Goal: Task Accomplishment & Management: Use online tool/utility

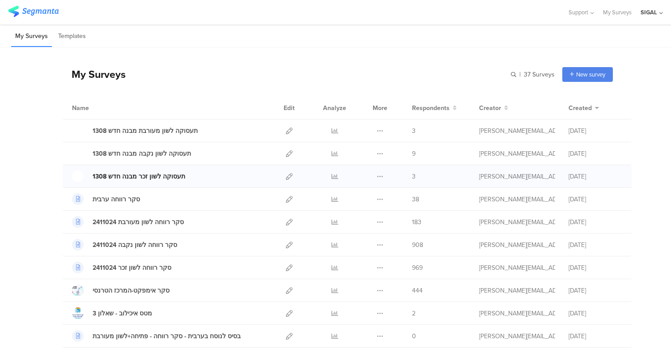
click at [149, 175] on div "תעסוקה לשון זכר מבנה חדש 1308" at bounding box center [139, 176] width 93 height 9
click at [286, 177] on icon at bounding box center [289, 176] width 7 height 7
click at [286, 152] on icon at bounding box center [289, 153] width 7 height 7
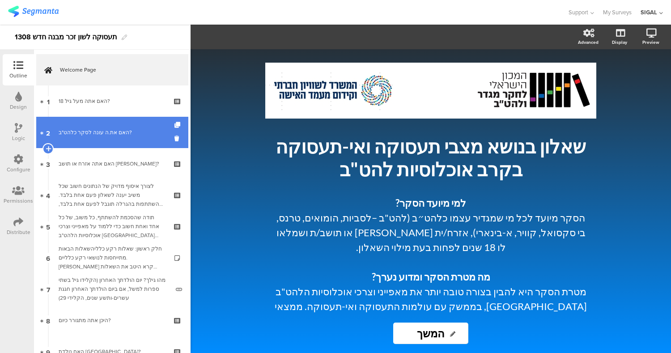
click at [122, 128] on div "האם את.ה עונה לסקר כלהט"ב?" at bounding box center [112, 132] width 107 height 9
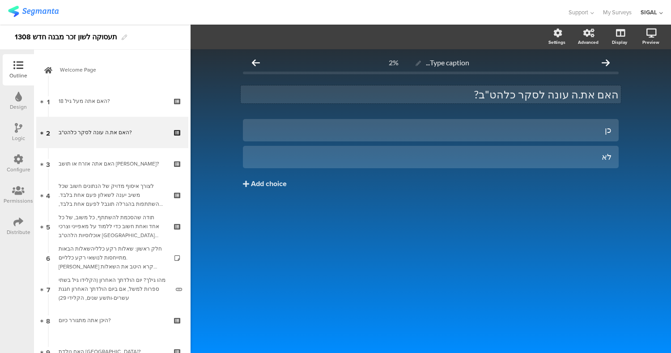
click at [586, 93] on p "האם את.ה עונה לסקר כלהט"ב?" at bounding box center [430, 94] width 375 height 13
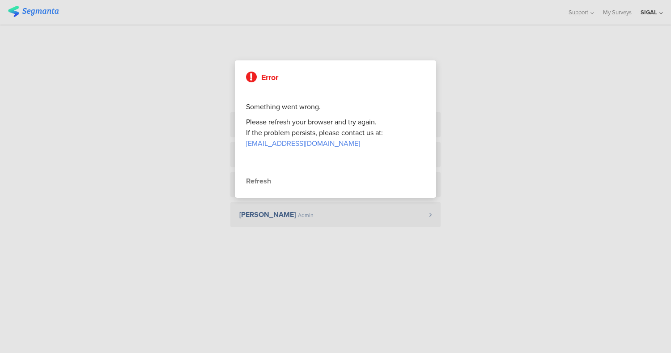
click at [259, 177] on div "Refresh" at bounding box center [335, 181] width 179 height 11
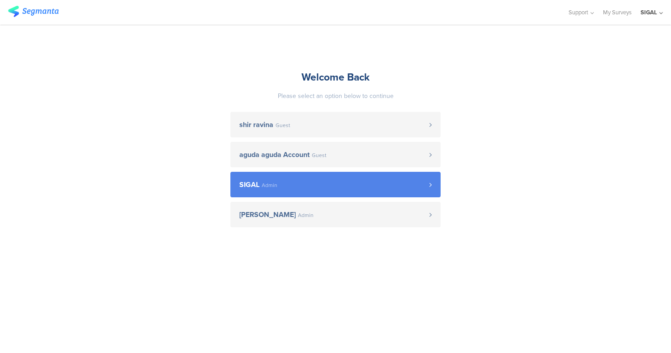
click at [325, 193] on link "SIGAL Admin" at bounding box center [335, 184] width 210 height 25
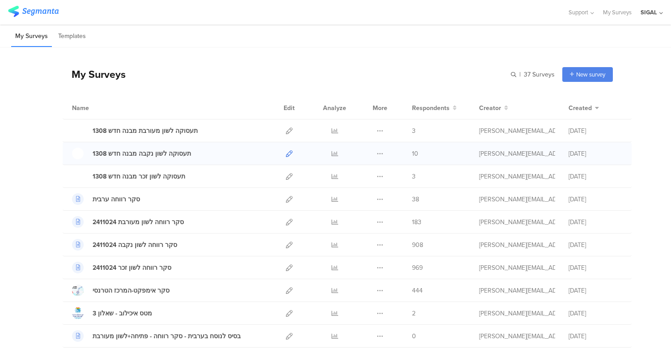
click at [286, 149] on link at bounding box center [289, 153] width 7 height 22
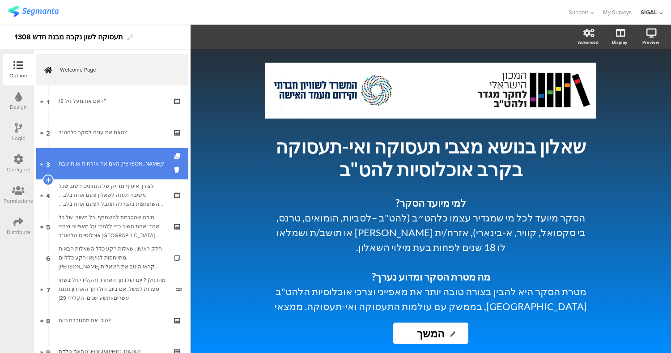
click at [87, 167] on div "האם אה אזרחית או תושבת [PERSON_NAME]?" at bounding box center [112, 163] width 107 height 9
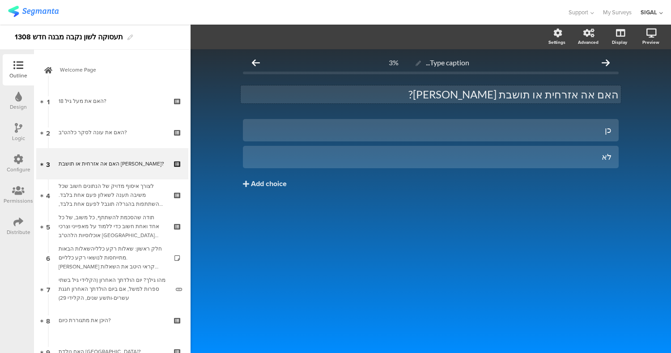
click at [588, 96] on p "האם אה אזרחית או תושבת [PERSON_NAME]?" at bounding box center [430, 94] width 375 height 13
click at [593, 97] on p "האם א אזרחית או תושבת [PERSON_NAME]?" at bounding box center [430, 94] width 375 height 13
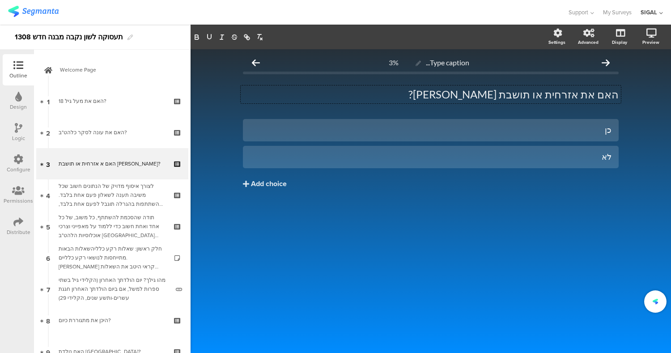
click at [547, 219] on div "כן לא Add choice" at bounding box center [430, 172] width 375 height 107
